Goal: Task Accomplishment & Management: Manage account settings

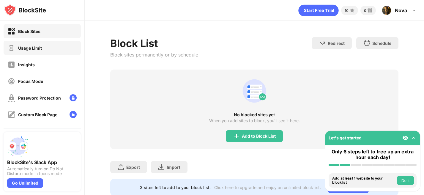
click at [37, 48] on div "Usage Limit" at bounding box center [30, 48] width 24 height 5
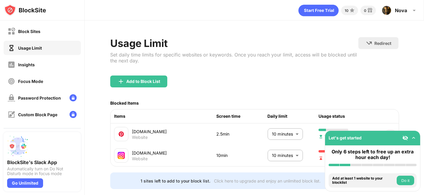
click at [280, 136] on body "Block Sites Usage Limit Insights Focus Mode Password Protection Custom Block Pa…" at bounding box center [212, 97] width 424 height 195
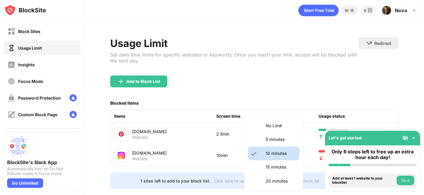
click at [274, 140] on p "5 minutes" at bounding box center [281, 139] width 30 height 7
type input "*"
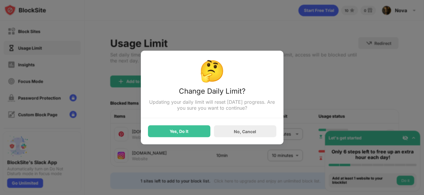
click at [203, 134] on div "Yes, Do It" at bounding box center [179, 132] width 62 height 12
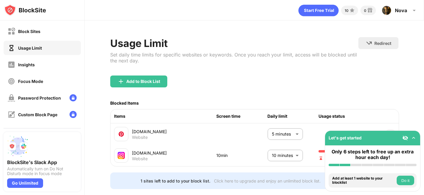
click at [263, 153] on div "10min" at bounding box center [242, 155] width 51 height 7
click at [273, 153] on body "Block Sites Usage Limit Insights Focus Mode Password Protection Custom Block Pa…" at bounding box center [212, 97] width 424 height 195
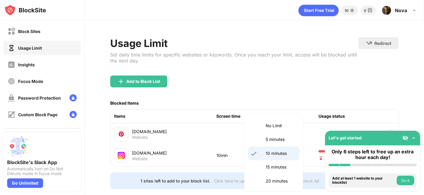
click at [268, 141] on p "5 minutes" at bounding box center [281, 139] width 30 height 7
type input "*"
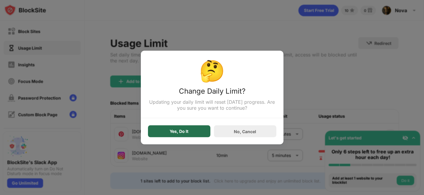
click at [167, 131] on div "Yes, Do It" at bounding box center [179, 132] width 62 height 12
